Goal: Navigation & Orientation: Find specific page/section

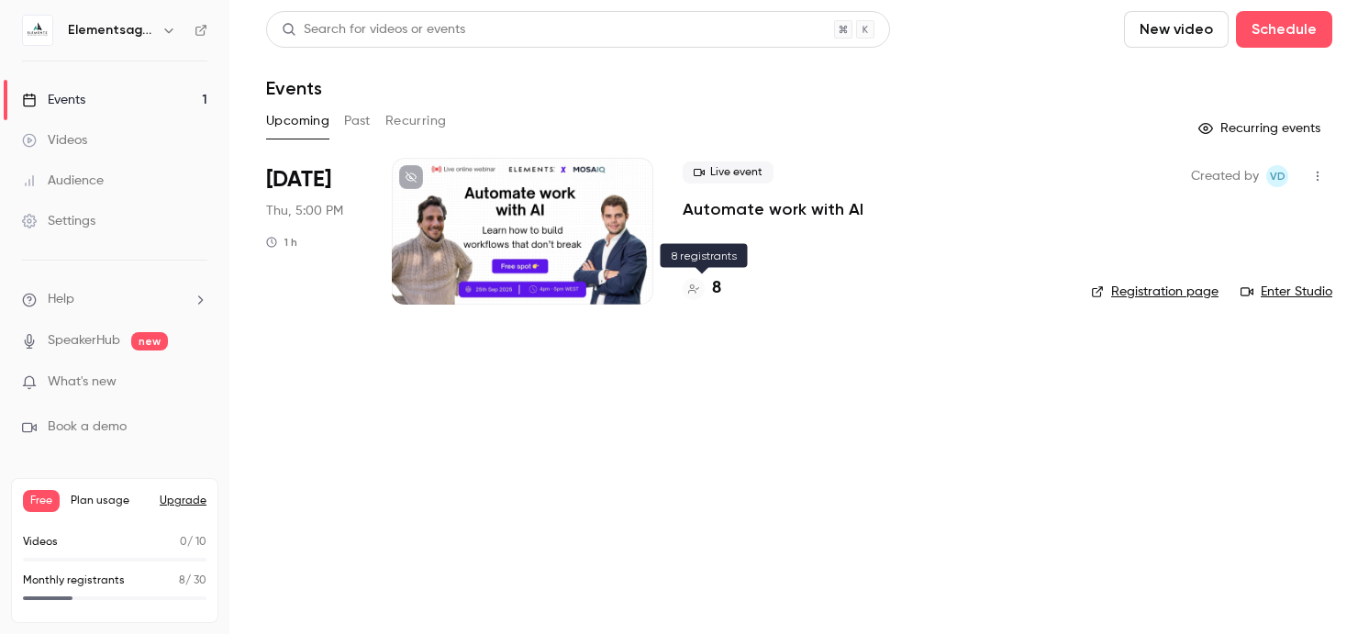
click at [713, 293] on h4 "8" at bounding box center [716, 288] width 9 height 25
